Goal: Information Seeking & Learning: Check status

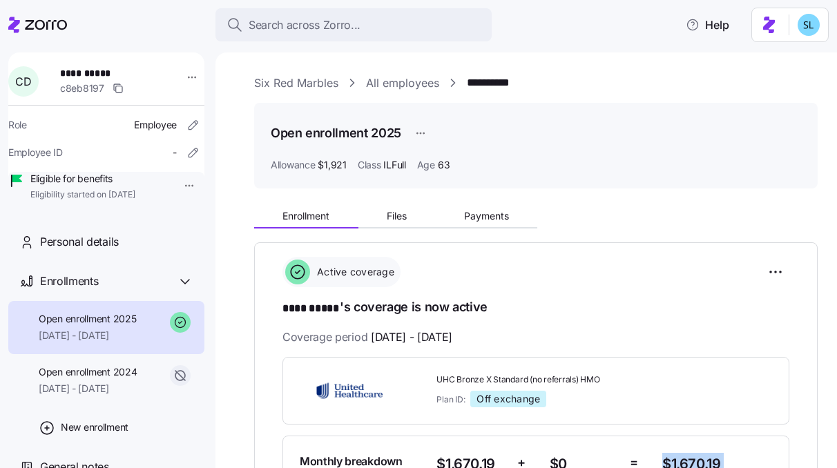
scroll to position [124, 0]
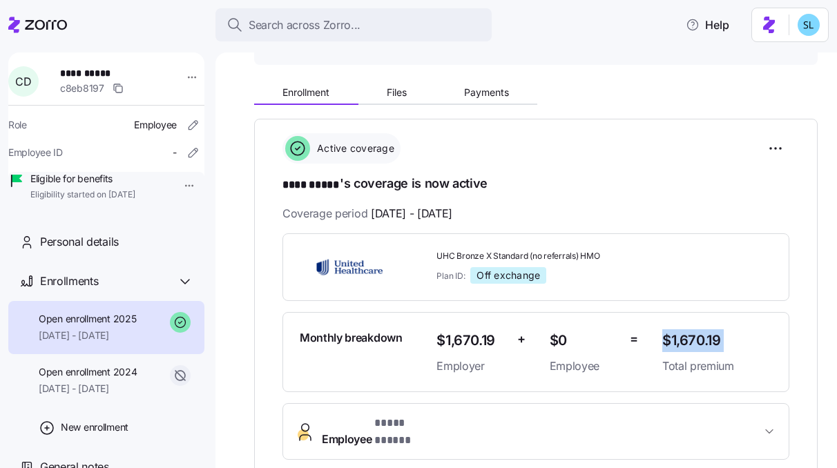
click at [564, 404] on button "Employee * **** ***** *" at bounding box center [536, 431] width 506 height 55
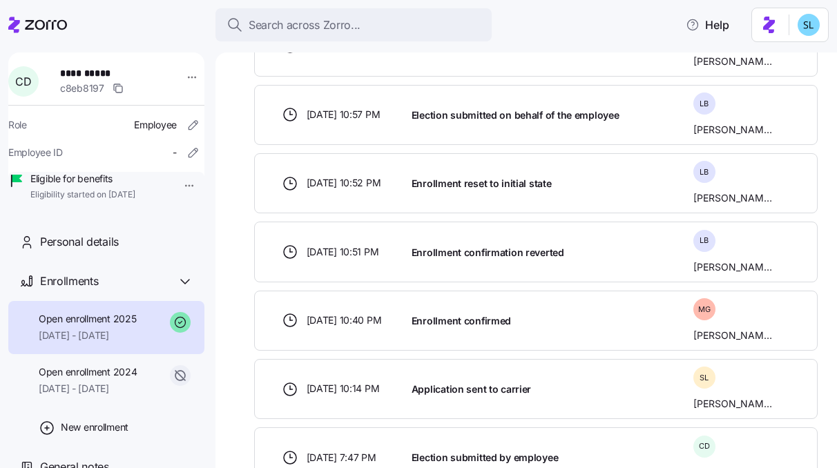
scroll to position [1701, 0]
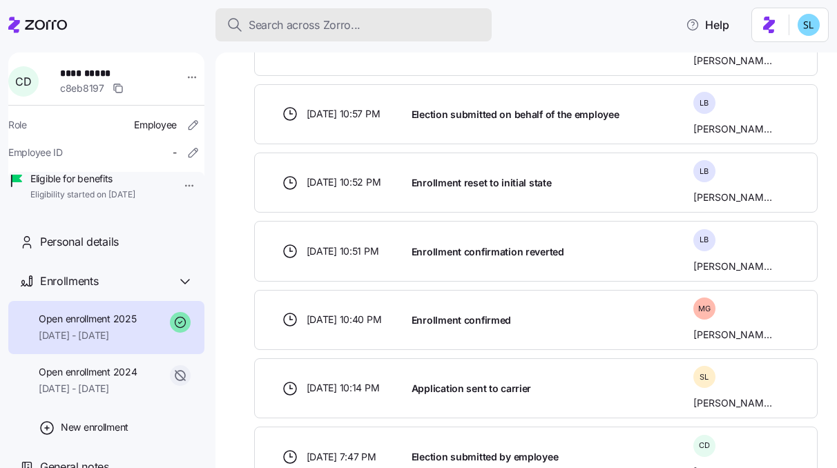
click at [417, 11] on button "Search across Zorro..." at bounding box center [353, 24] width 276 height 33
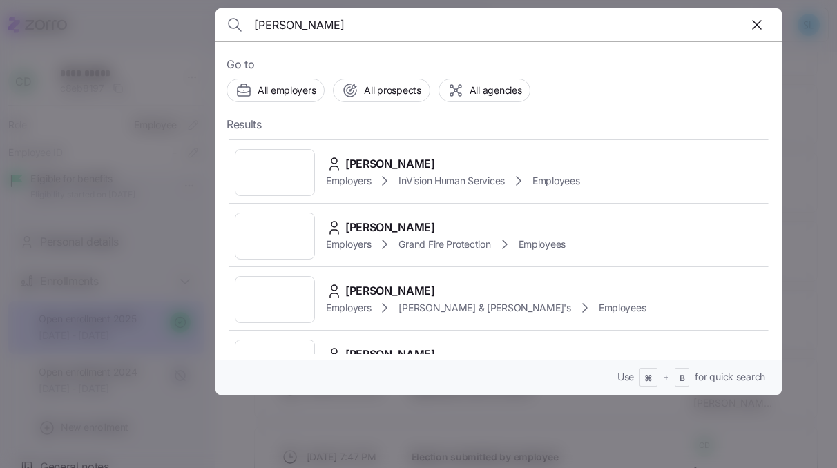
scroll to position [317, 0]
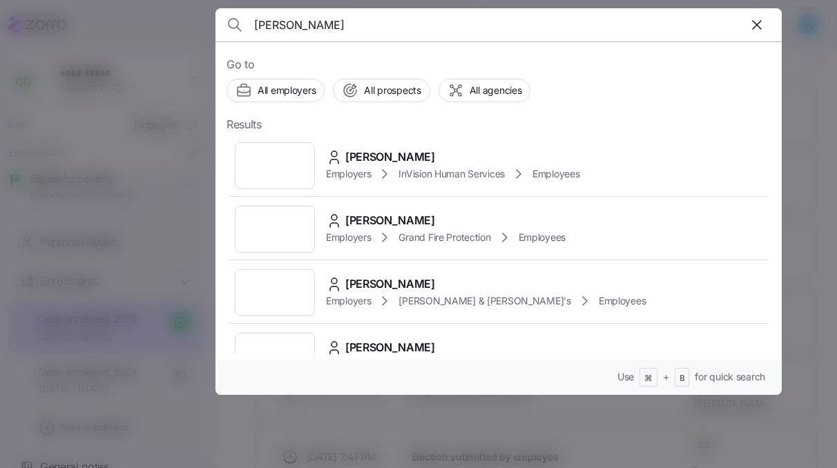
type input "lawson"
click at [371, 280] on span "Alexandra Lawson" at bounding box center [390, 284] width 90 height 17
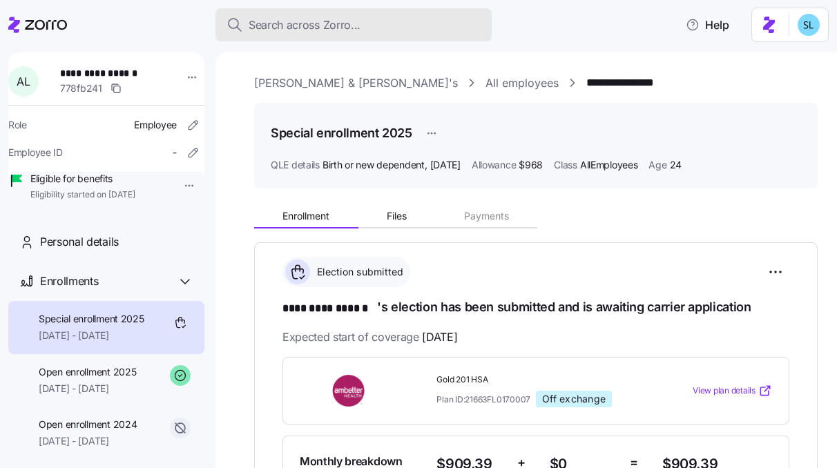
click at [381, 26] on div "Search across Zorro..." at bounding box center [354, 25] width 254 height 17
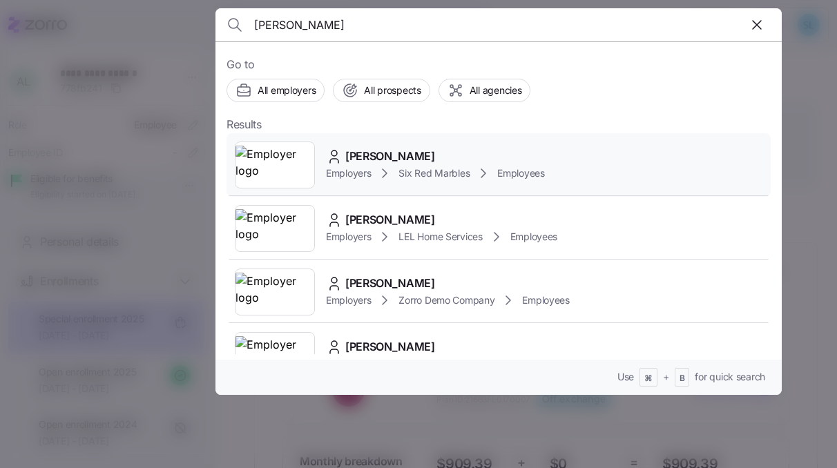
type input "drake"
click at [410, 155] on div "Cary Drake" at bounding box center [435, 156] width 219 height 17
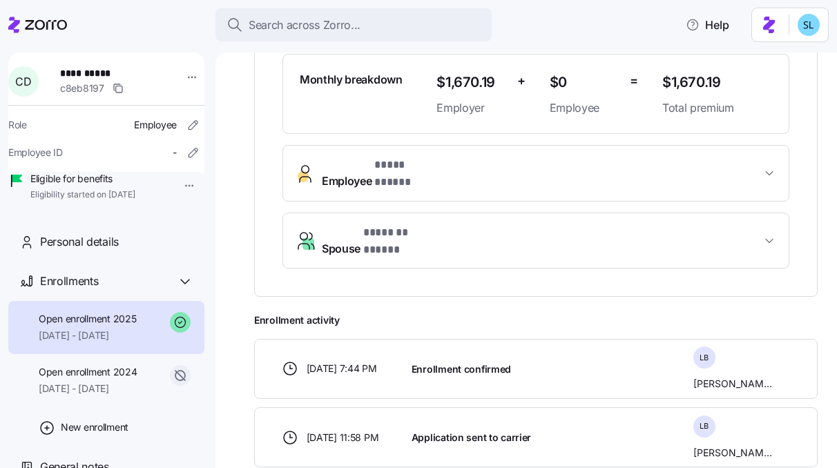
scroll to position [534, 0]
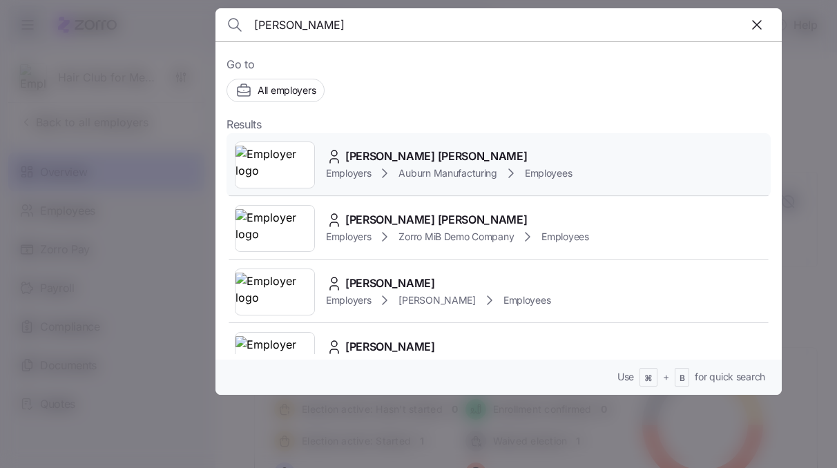
type input "[PERSON_NAME]"
click at [425, 148] on div "[PERSON_NAME] [PERSON_NAME]" at bounding box center [449, 156] width 246 height 17
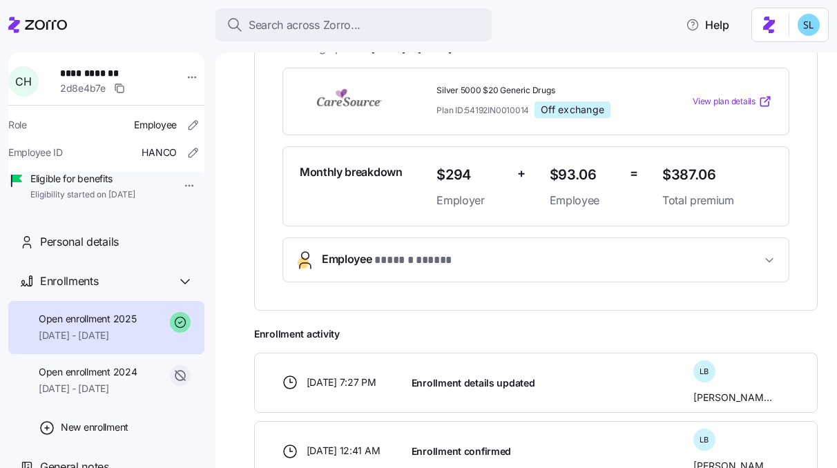
scroll to position [294, 0]
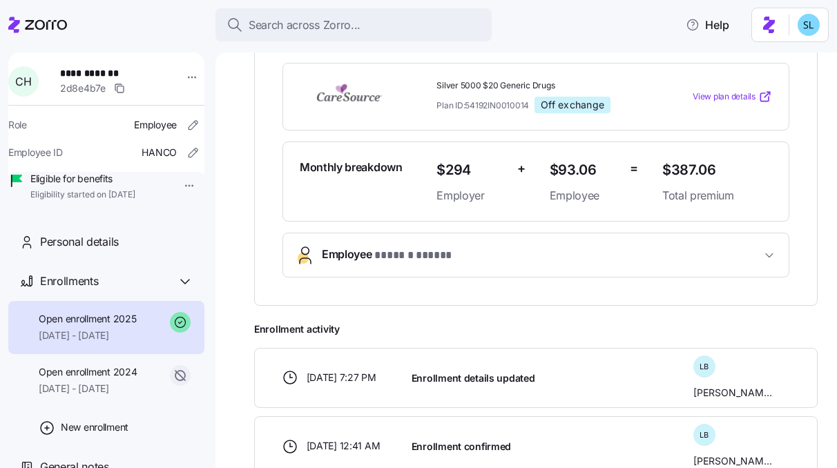
click at [428, 265] on button "Employee * ****** ***** *" at bounding box center [536, 255] width 506 height 44
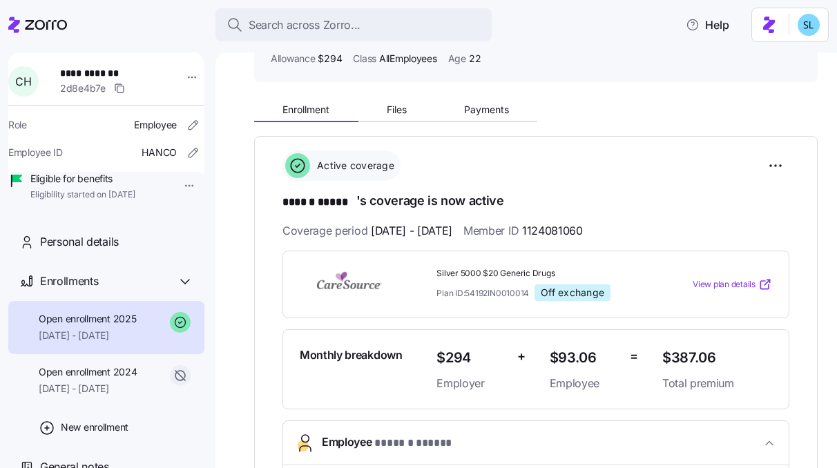
scroll to position [108, 0]
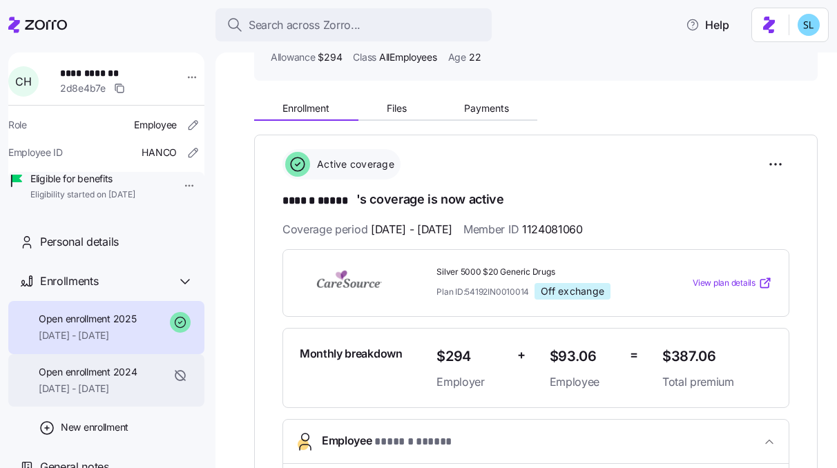
click at [119, 379] on span "Open enrollment 2024" at bounding box center [88, 372] width 98 height 14
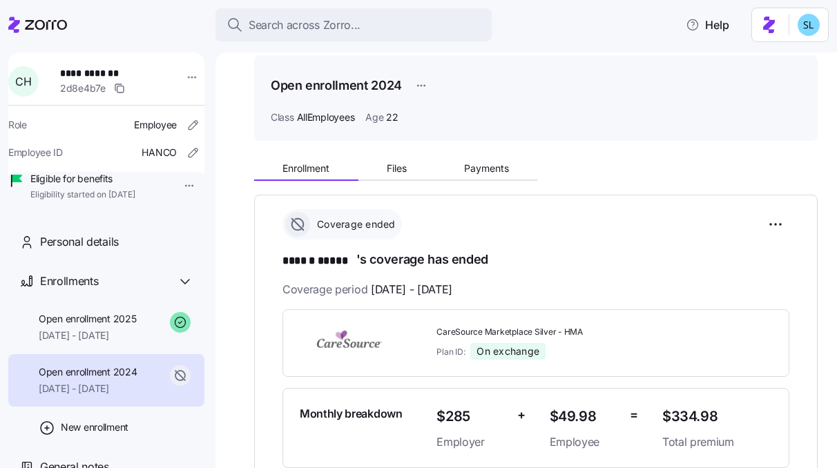
scroll to position [50, 0]
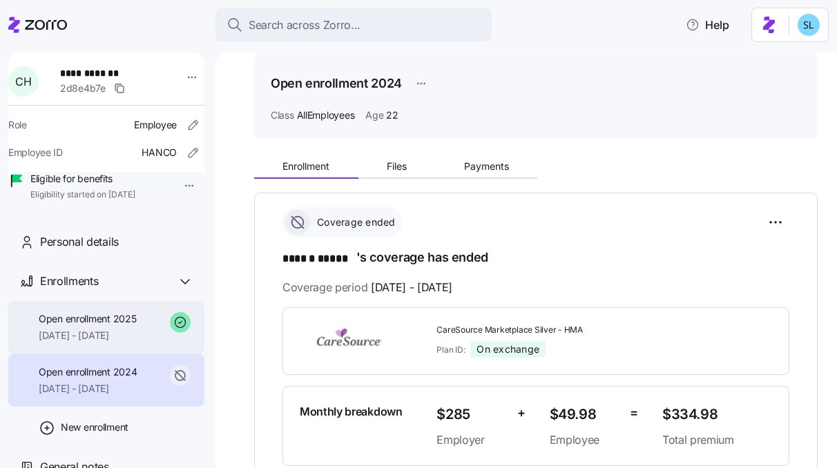
click at [133, 326] on span "Open enrollment 2025" at bounding box center [87, 319] width 97 height 14
